Goal: Transaction & Acquisition: Purchase product/service

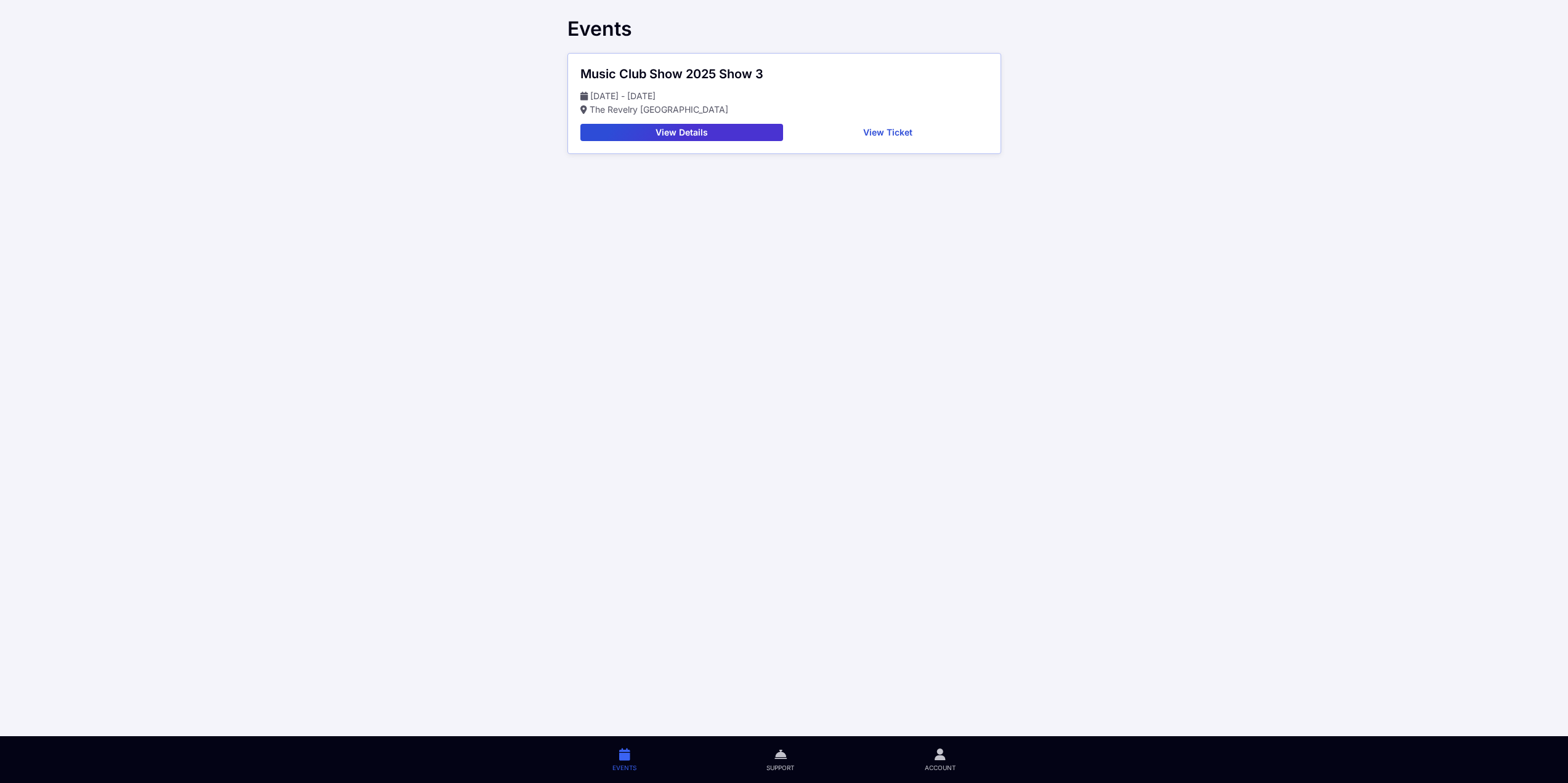
click at [850, 132] on button "View Ticket" at bounding box center [888, 132] width 200 height 17
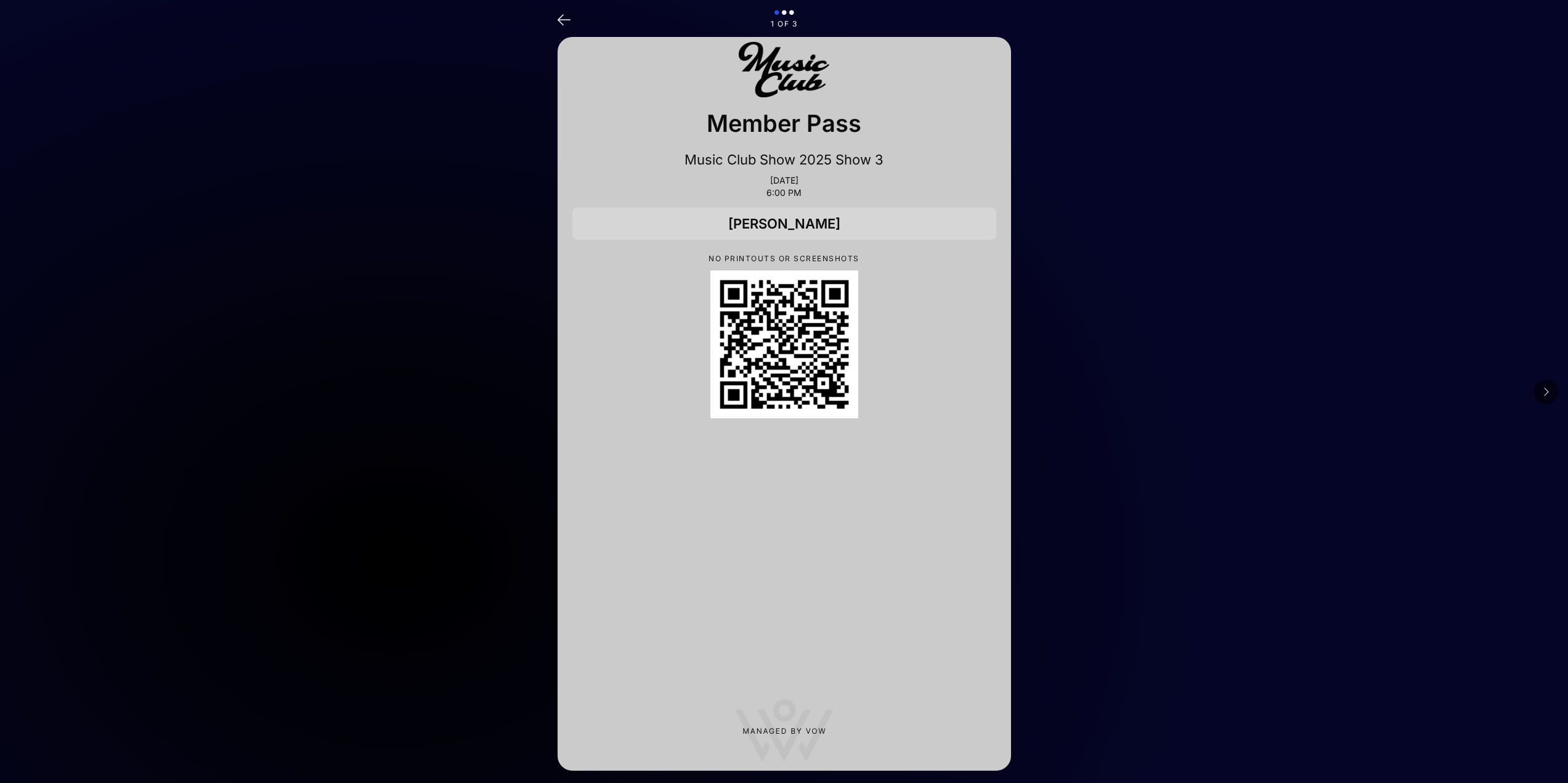
click at [1553, 394] on button at bounding box center [1546, 392] width 25 height 25
click at [1552, 392] on button at bounding box center [1546, 392] width 25 height 25
click at [1548, 391] on icon at bounding box center [1546, 392] width 7 height 10
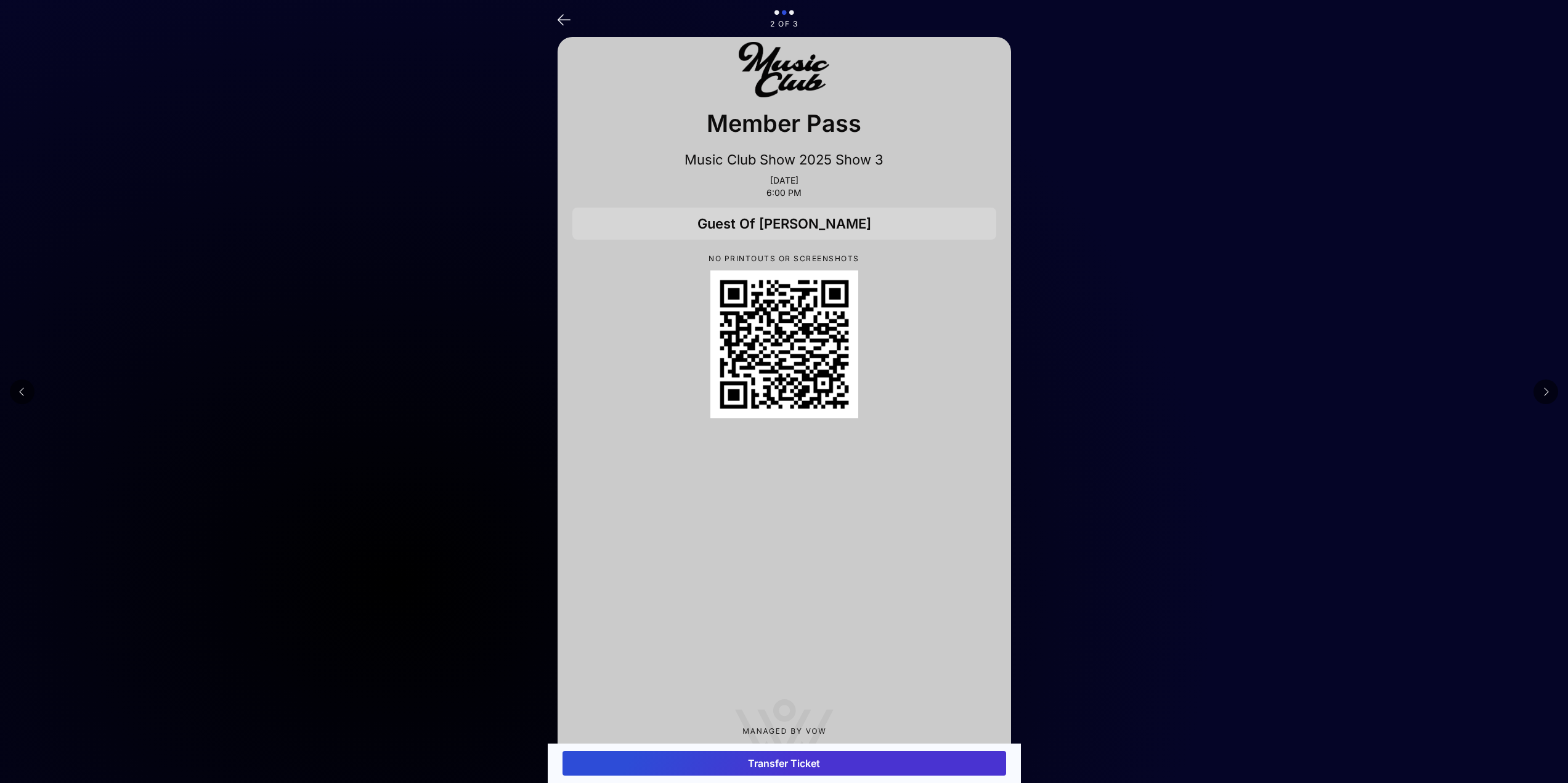
click at [1548, 391] on icon at bounding box center [1546, 392] width 7 height 10
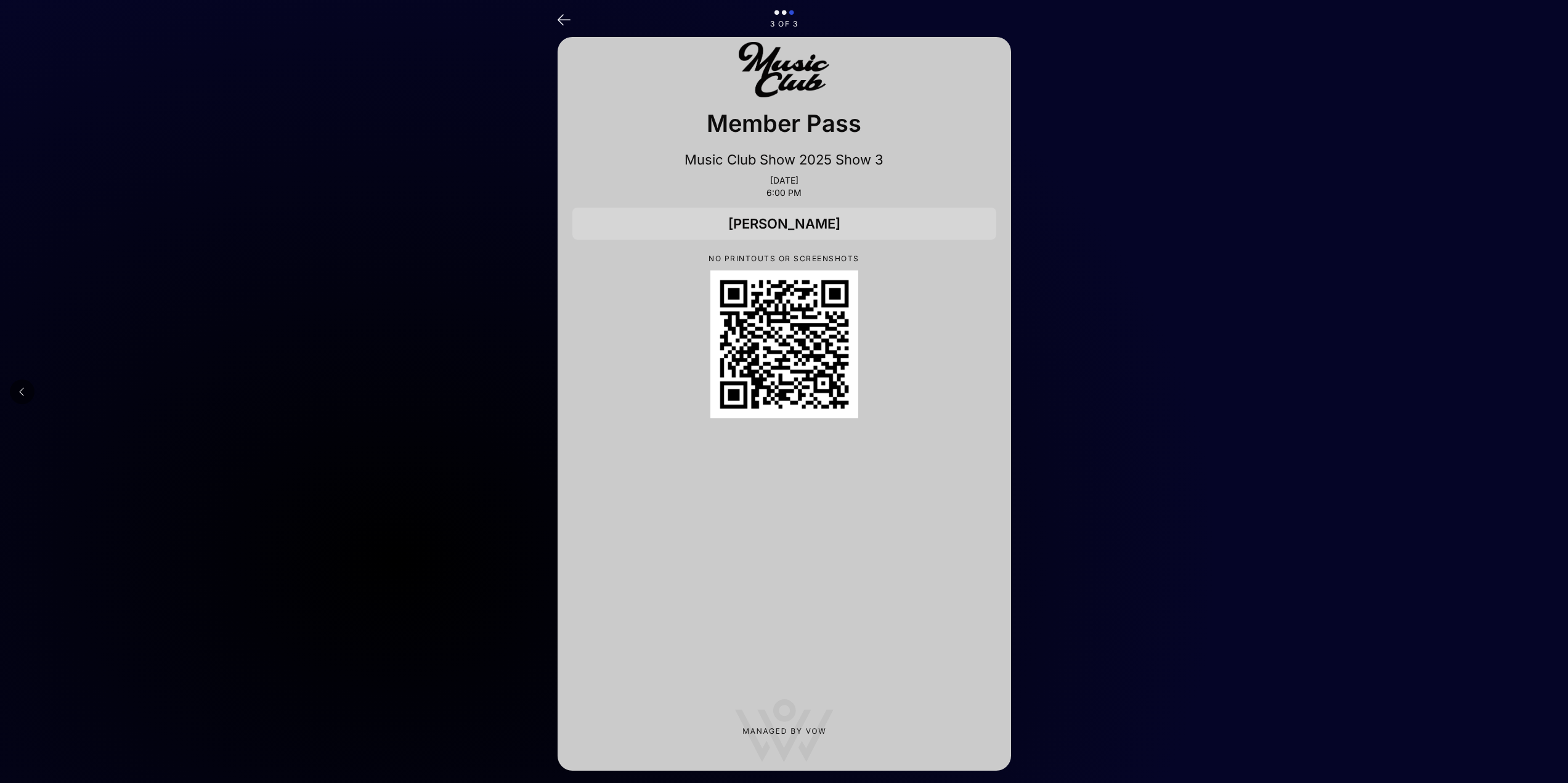
click at [28, 394] on button at bounding box center [22, 392] width 25 height 25
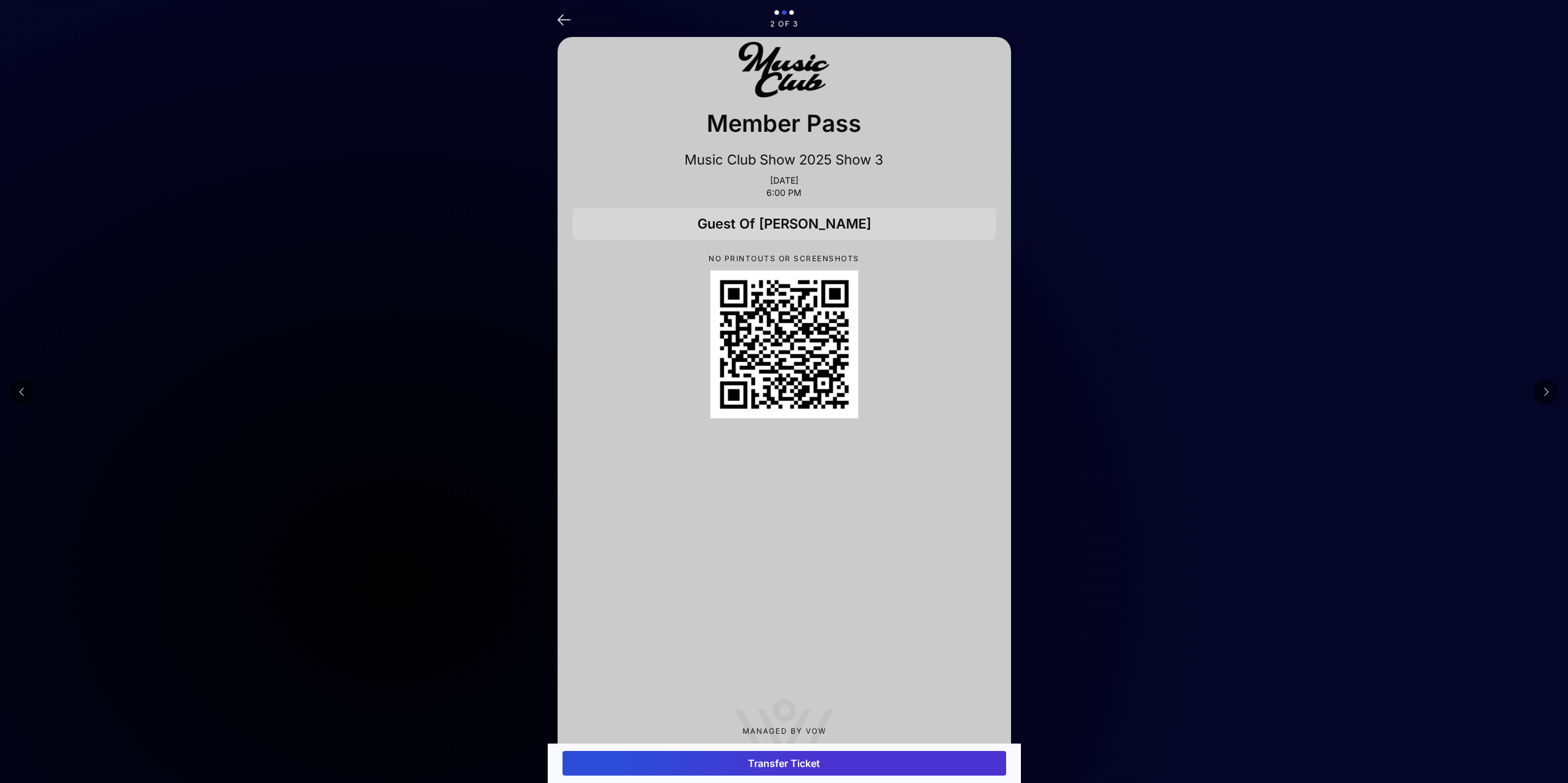
click at [28, 394] on button at bounding box center [22, 392] width 25 height 25
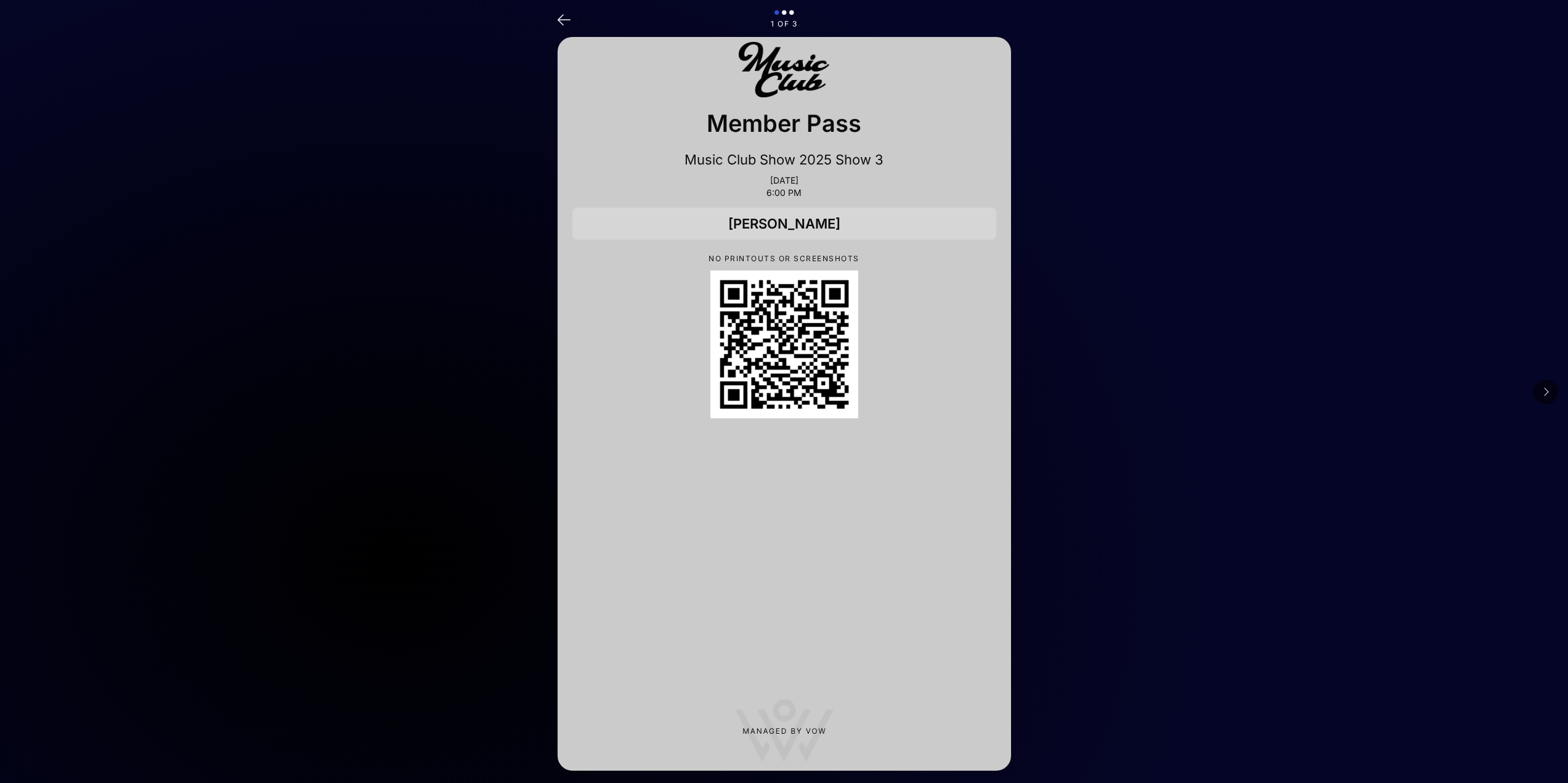
click at [1550, 385] on button at bounding box center [1546, 392] width 25 height 25
